Goal: Navigation & Orientation: Find specific page/section

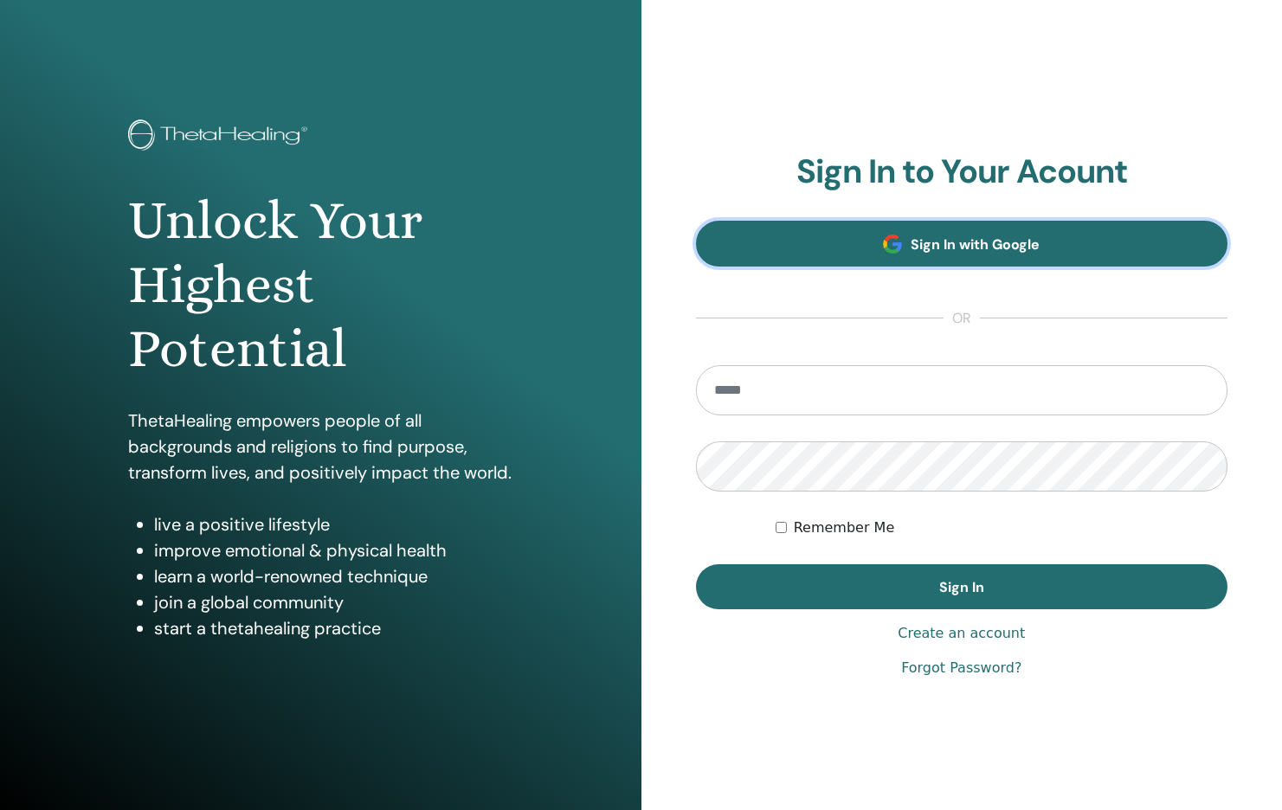
click at [942, 241] on span "Sign In with Google" at bounding box center [974, 244] width 129 height 18
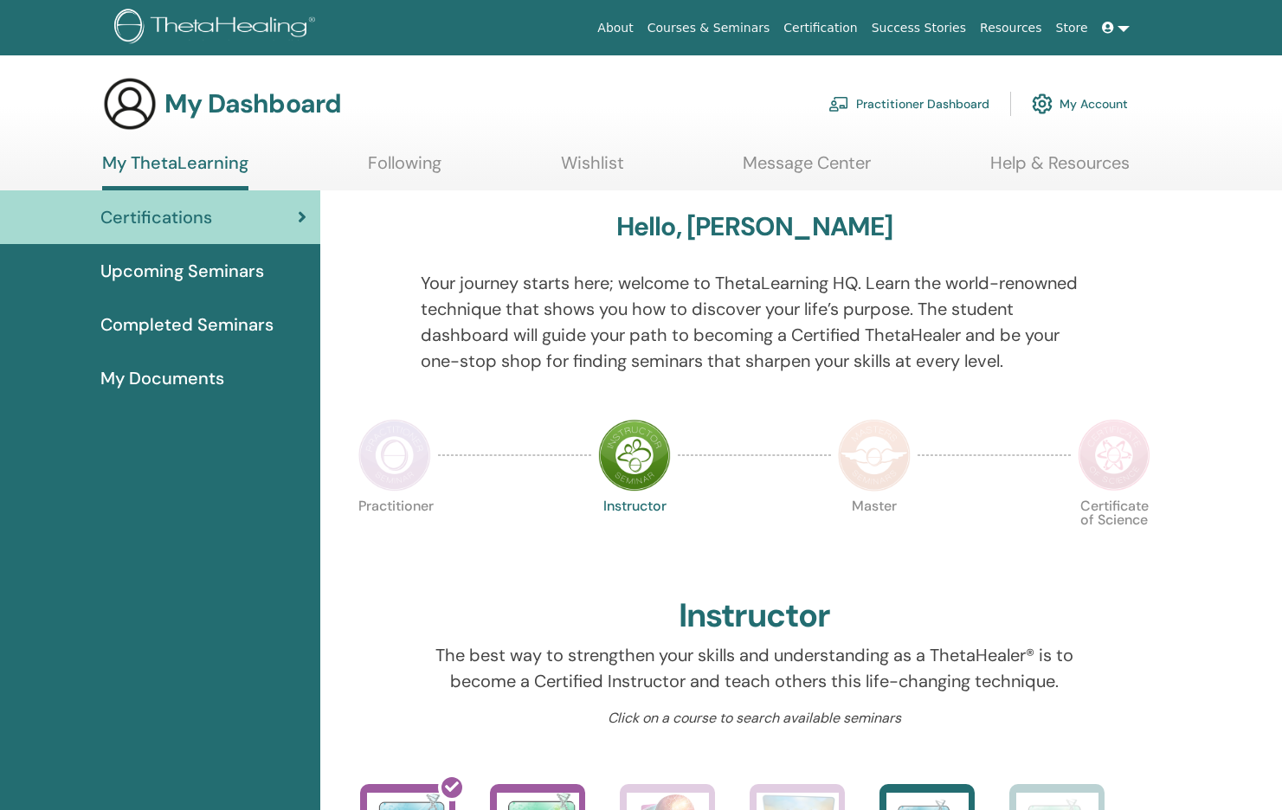
scroll to position [16, 0]
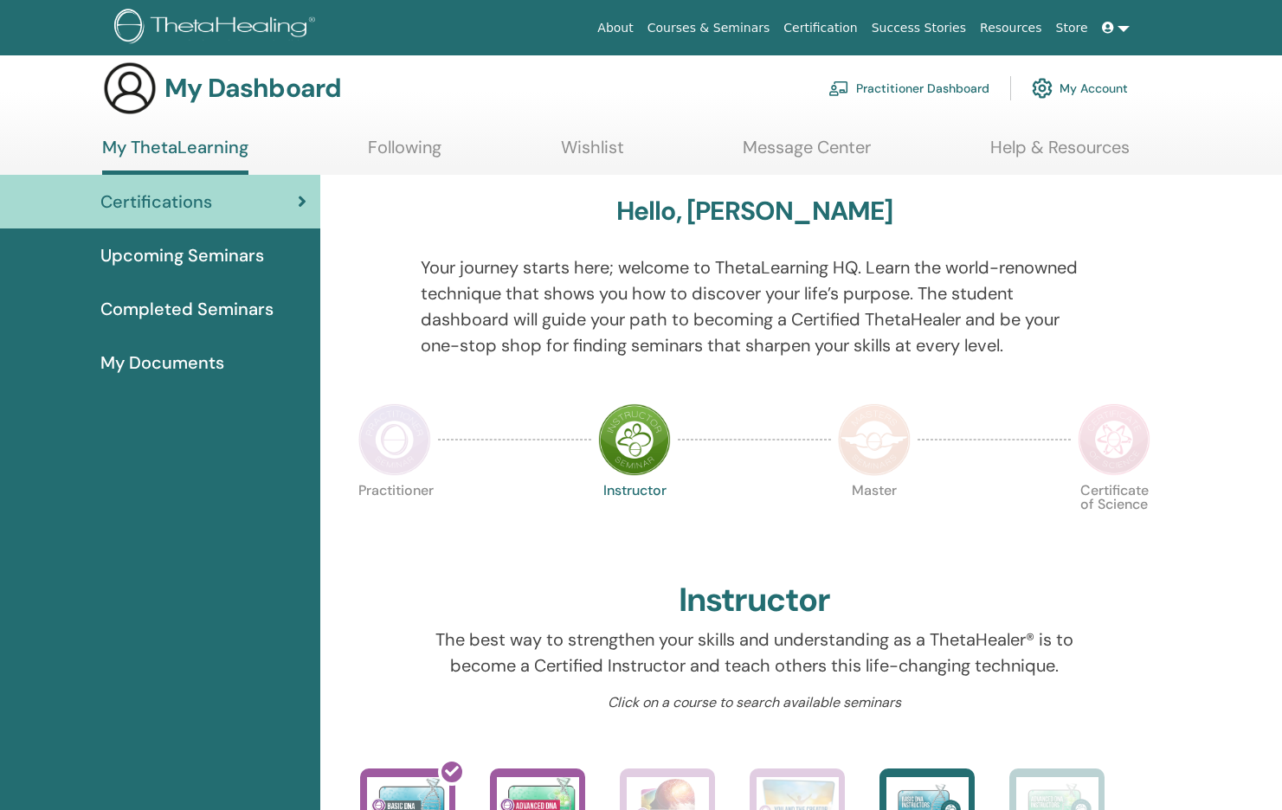
click at [216, 255] on span "Upcoming Seminars" at bounding box center [182, 255] width 164 height 26
